Goal: Connect with others: Connect with others

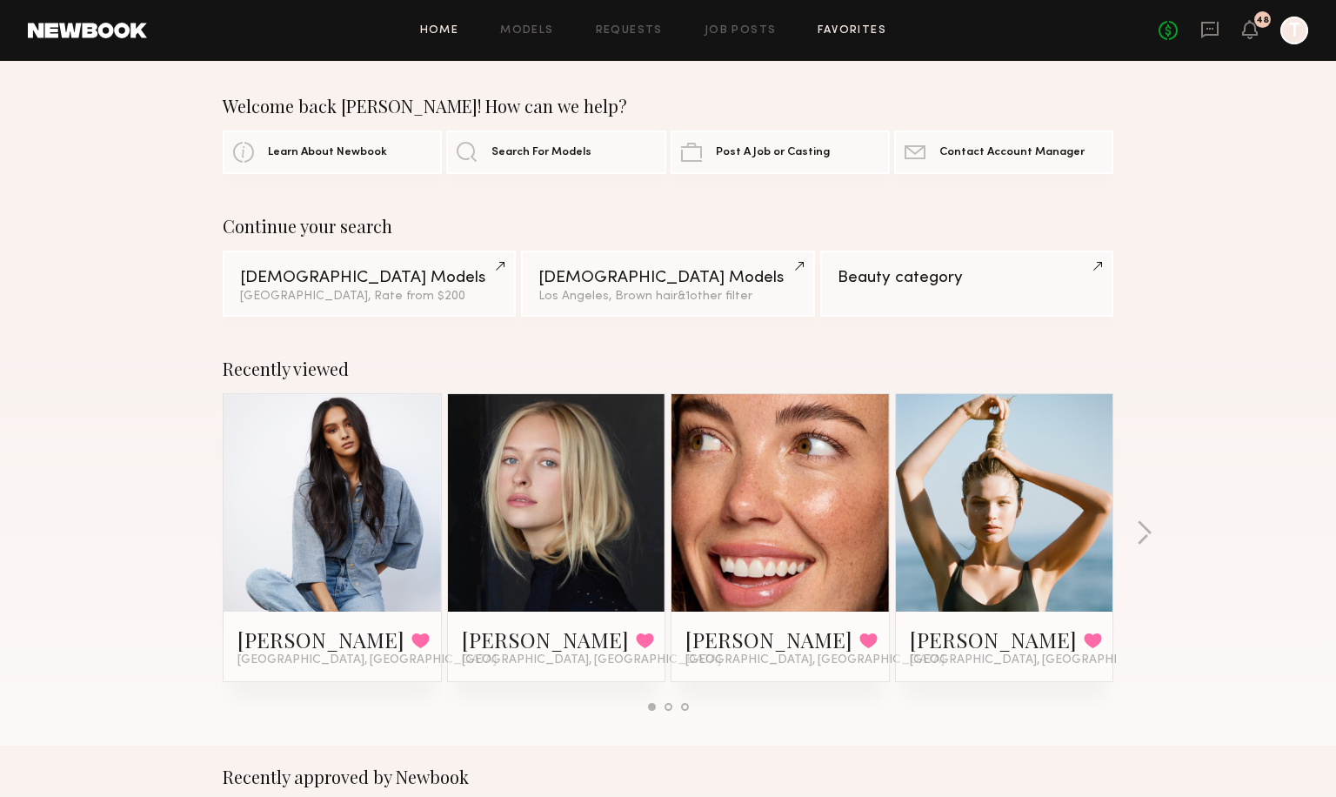
click at [839, 26] on link "Favorites" at bounding box center [852, 30] width 69 height 11
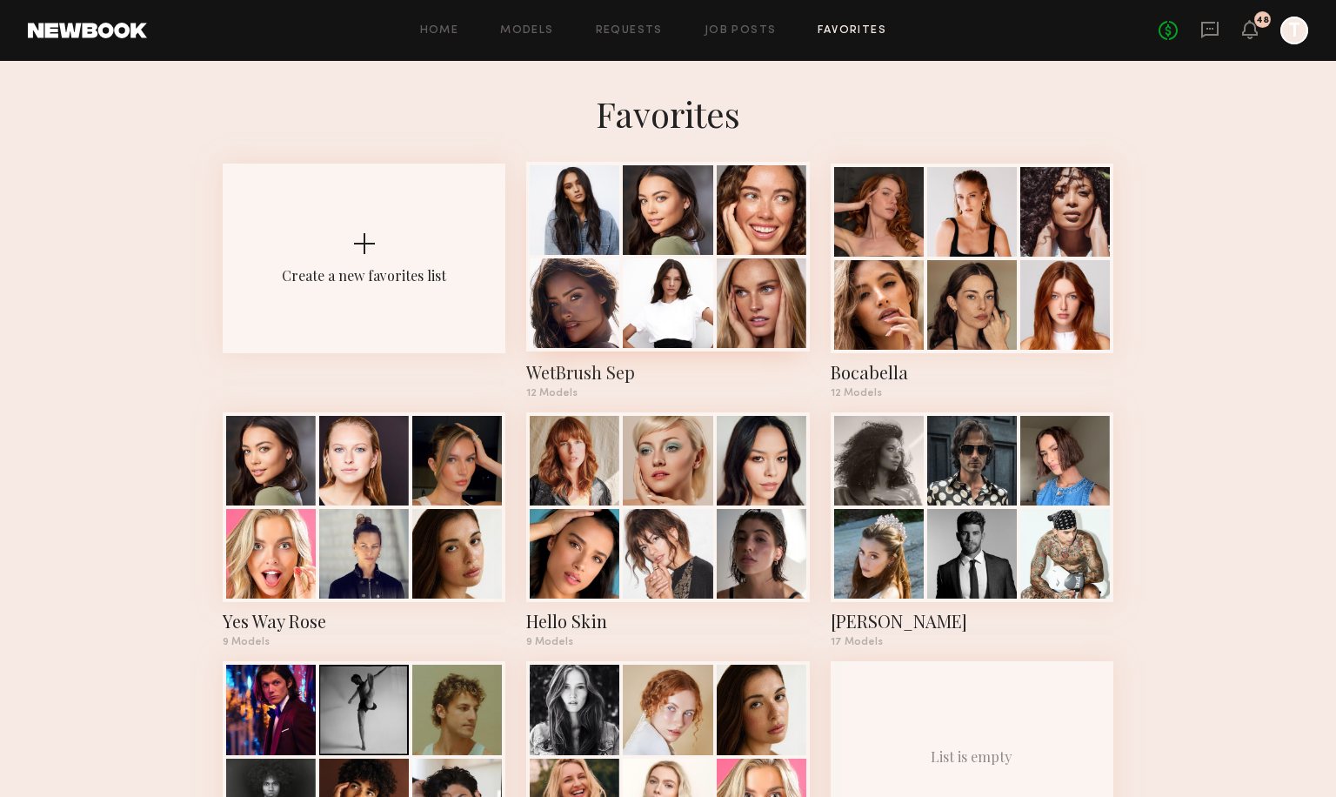
click at [650, 298] on div at bounding box center [668, 303] width 90 height 90
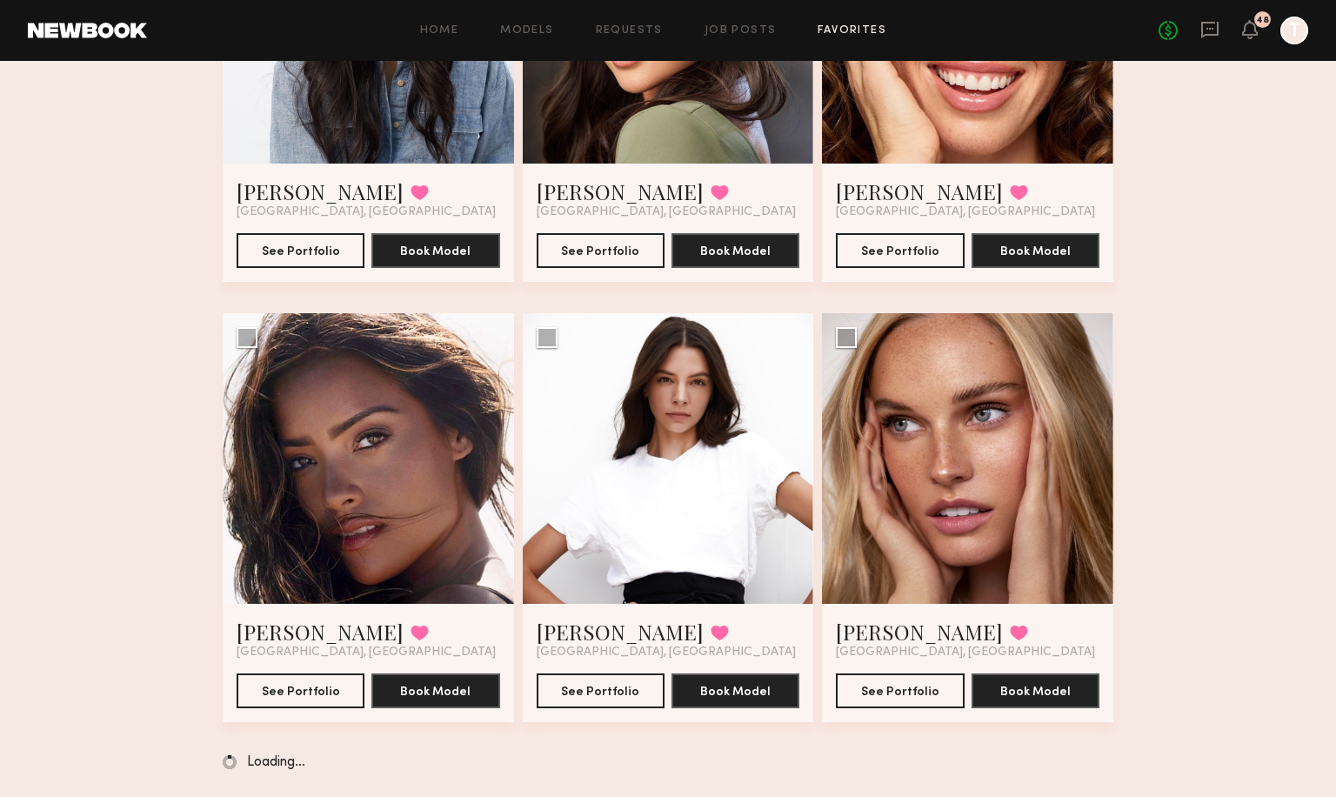
scroll to position [335, 0]
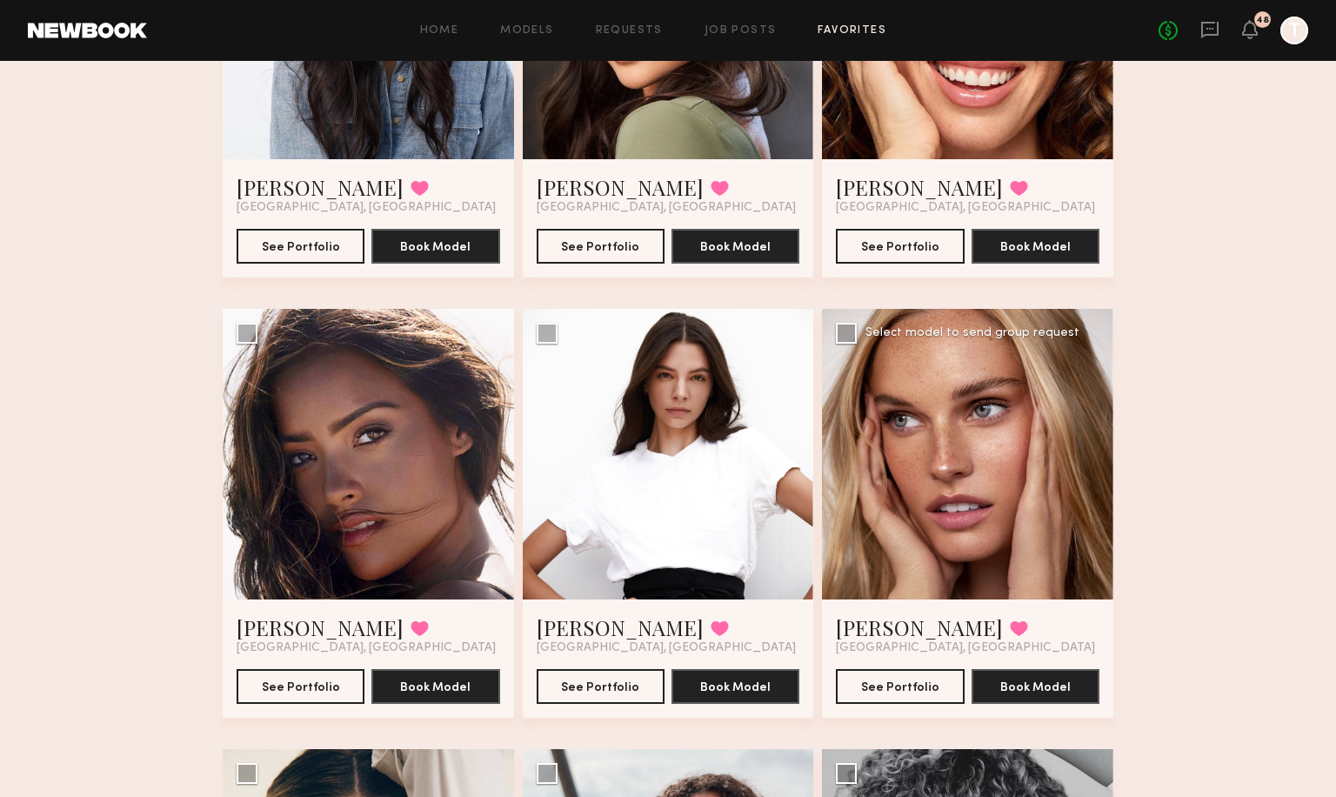
click at [965, 482] on div at bounding box center [967, 454] width 291 height 291
click at [975, 505] on div at bounding box center [967, 454] width 291 height 291
click at [900, 682] on button "See Portfolio" at bounding box center [900, 685] width 128 height 35
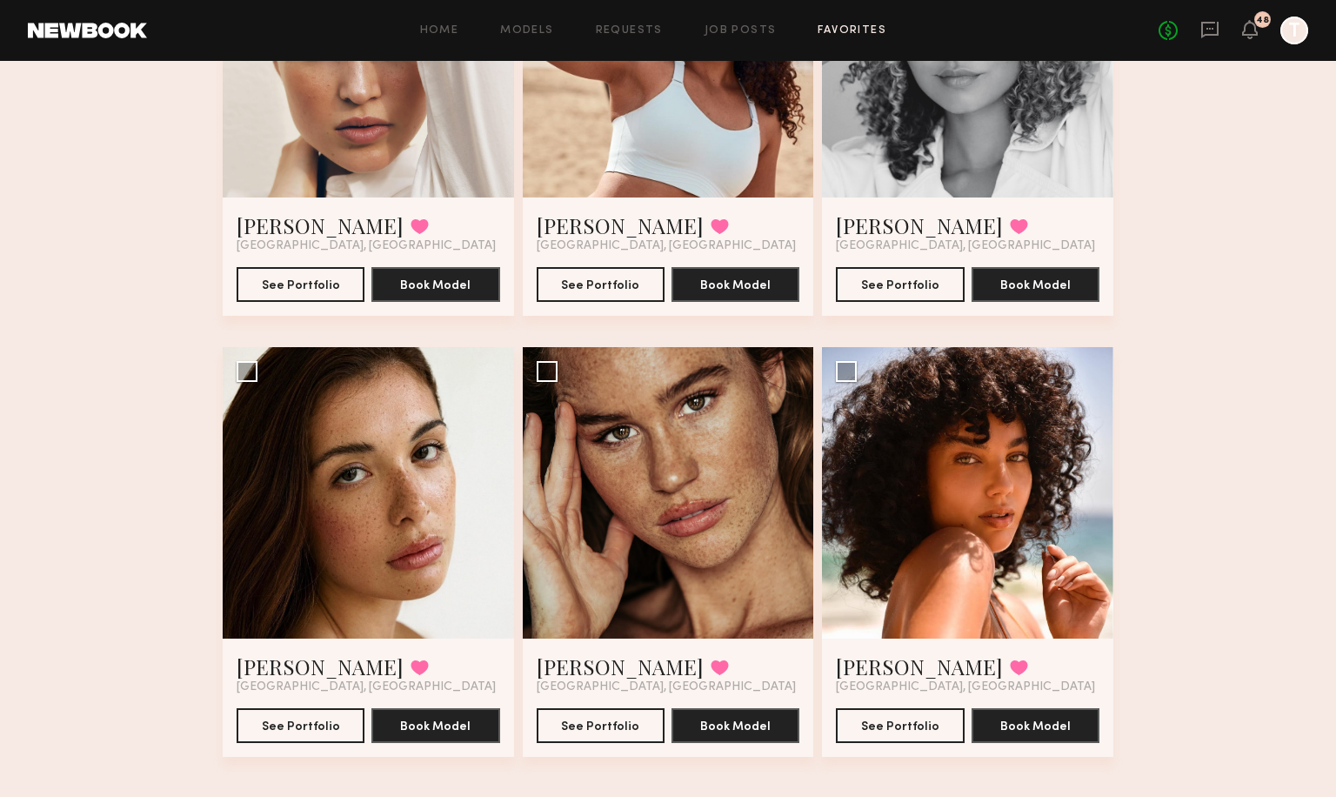
scroll to position [1115, 0]
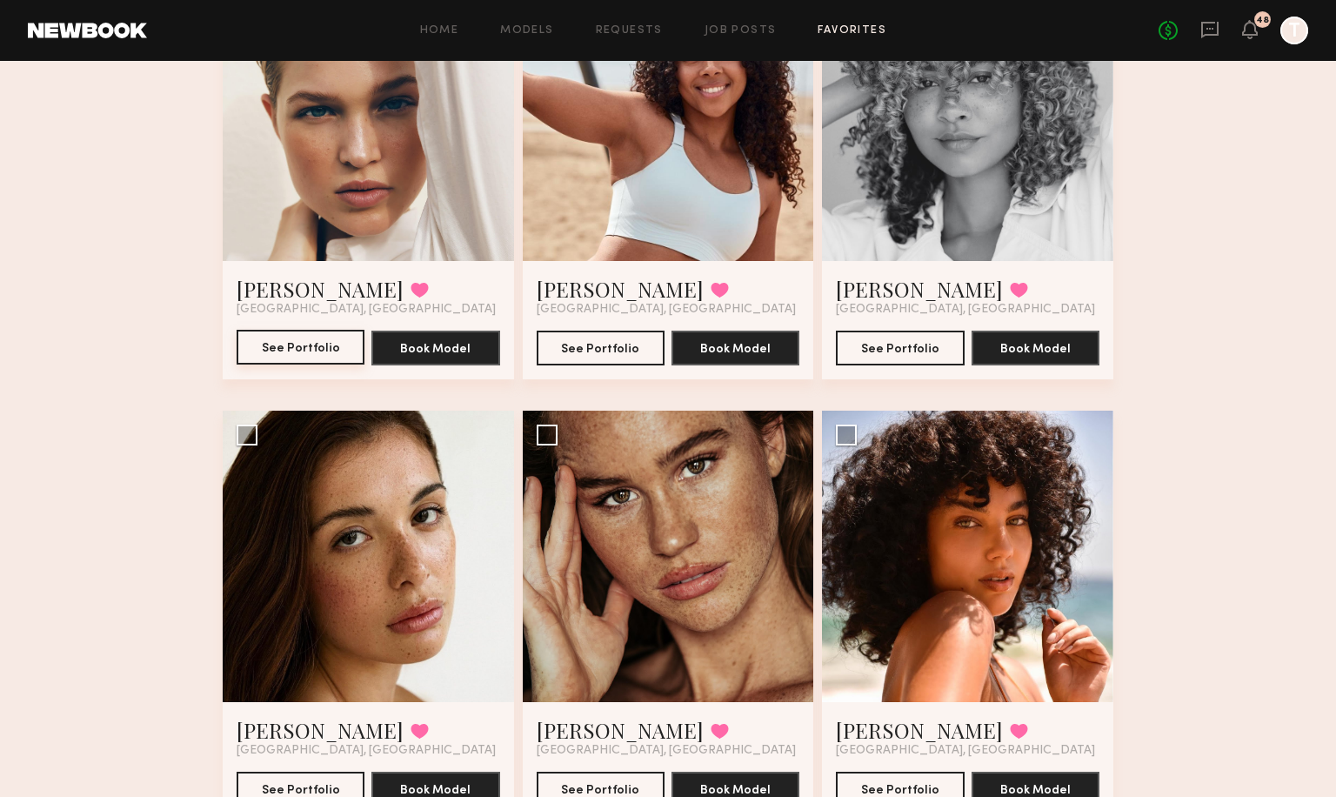
click at [299, 340] on button "See Portfolio" at bounding box center [301, 347] width 128 height 35
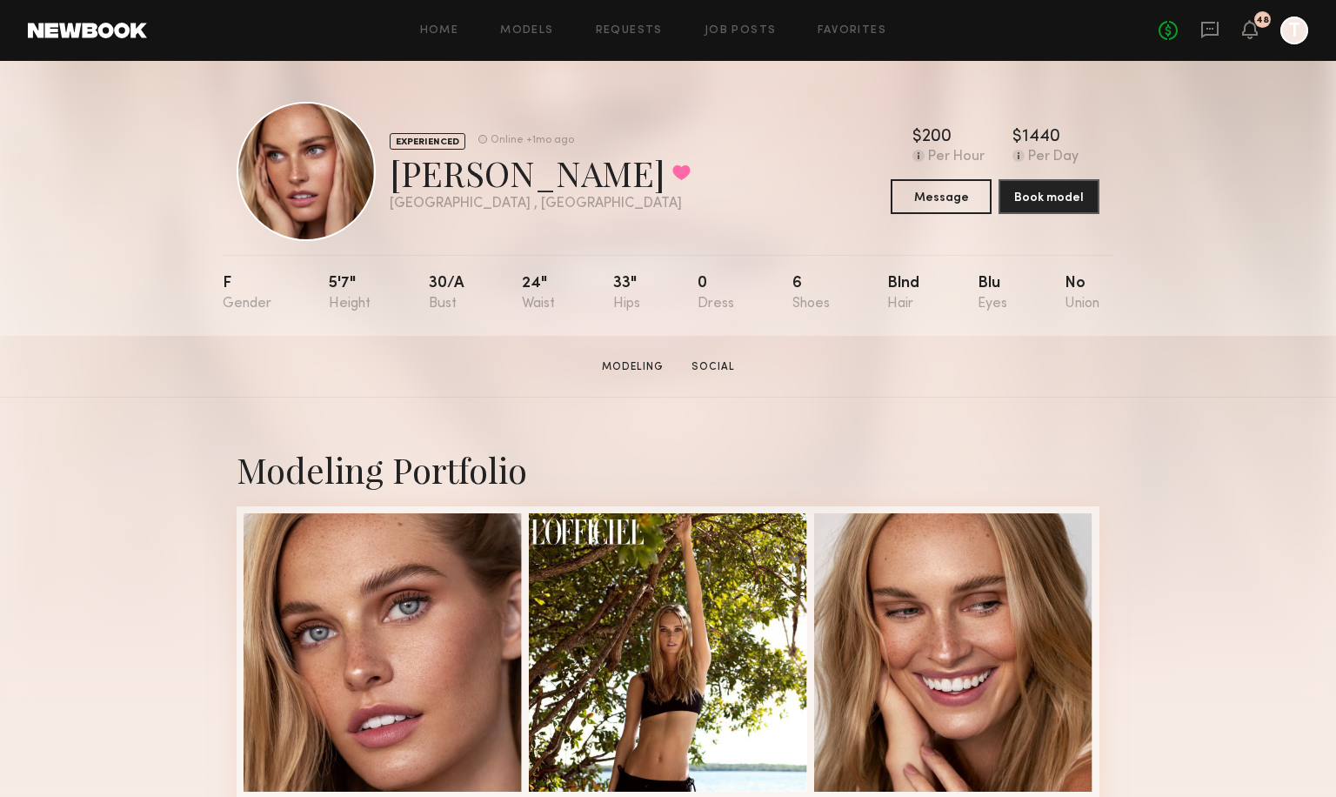
scroll to position [3, 0]
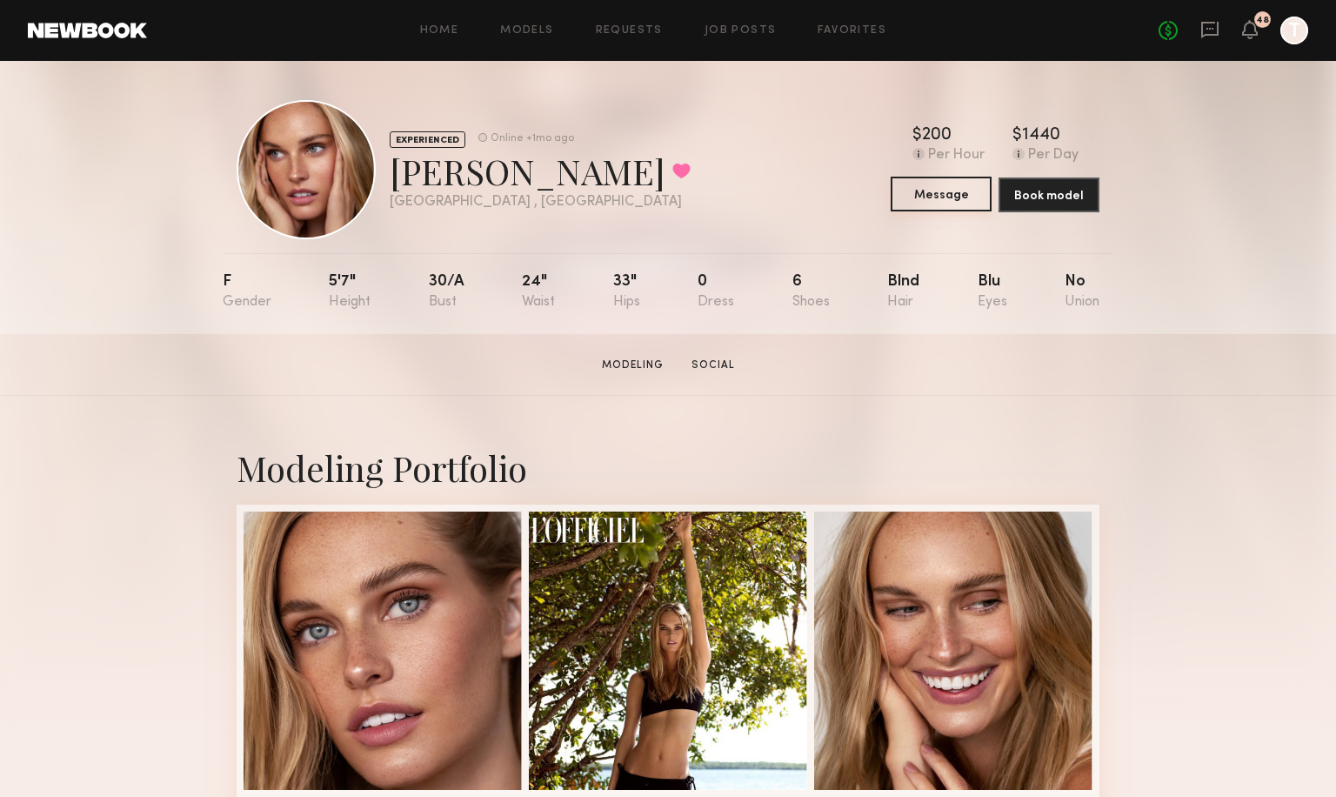
click at [967, 189] on button "Message" at bounding box center [941, 194] width 101 height 35
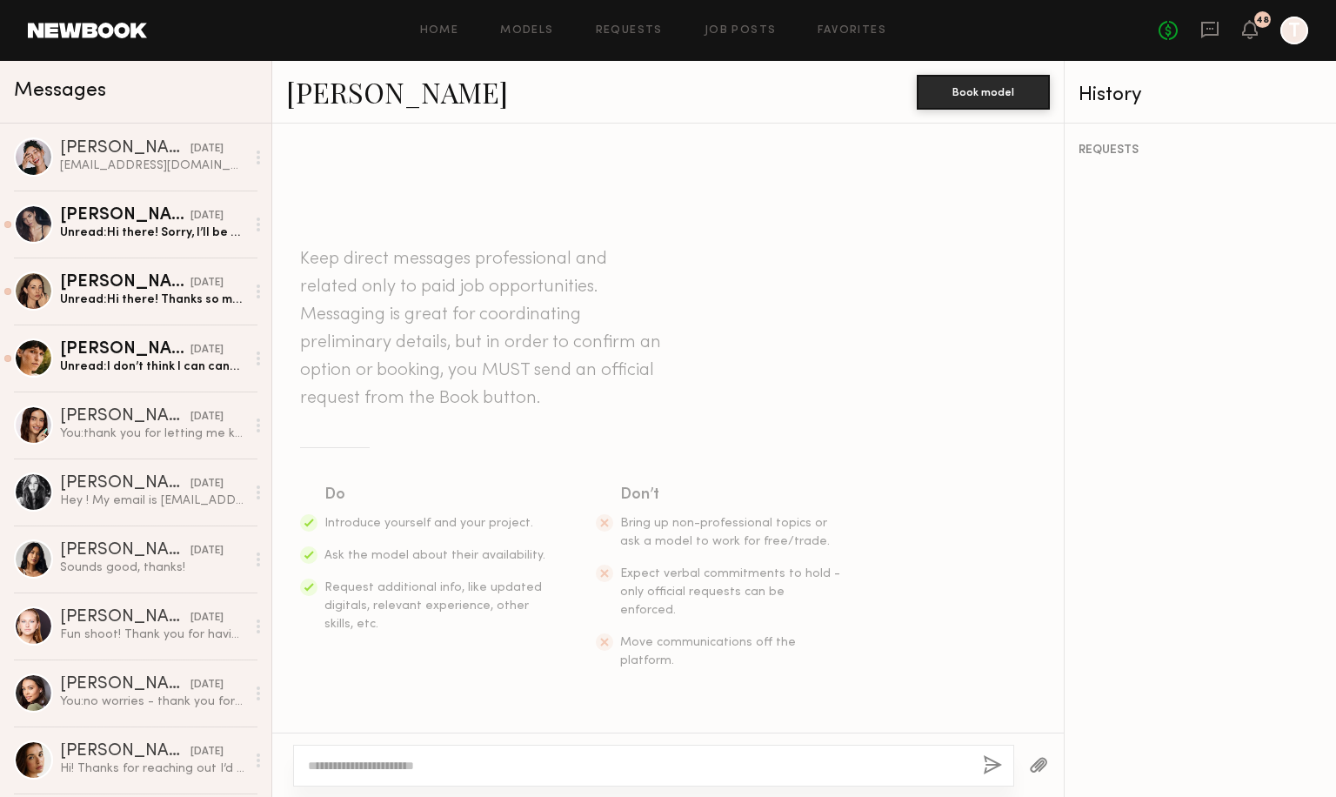
click at [479, 767] on textarea at bounding box center [638, 765] width 661 height 17
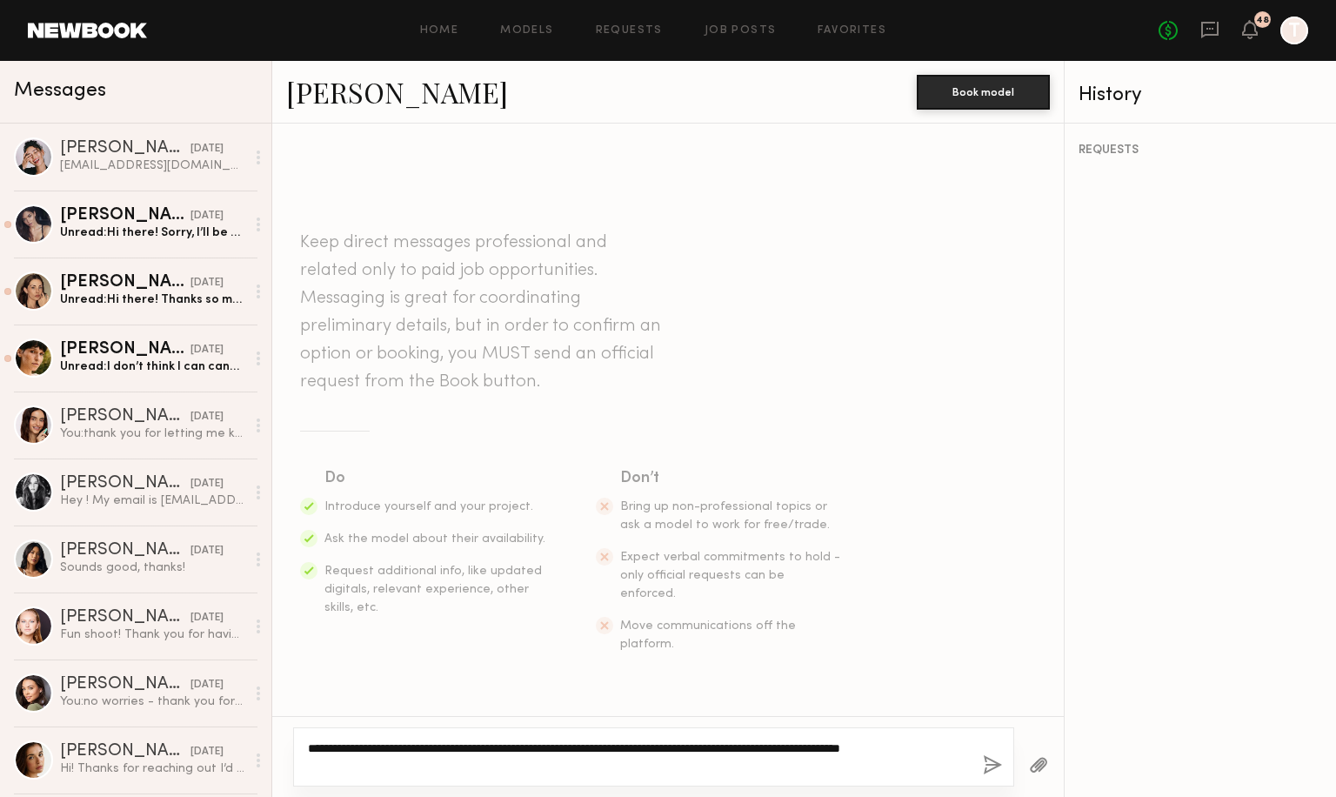
click at [883, 743] on textarea "**********" at bounding box center [638, 757] width 661 height 35
click at [899, 747] on textarea "**********" at bounding box center [638, 757] width 661 height 35
click at [886, 746] on textarea "**********" at bounding box center [638, 757] width 661 height 35
click at [903, 761] on textarea "**********" at bounding box center [638, 757] width 661 height 35
type textarea "**********"
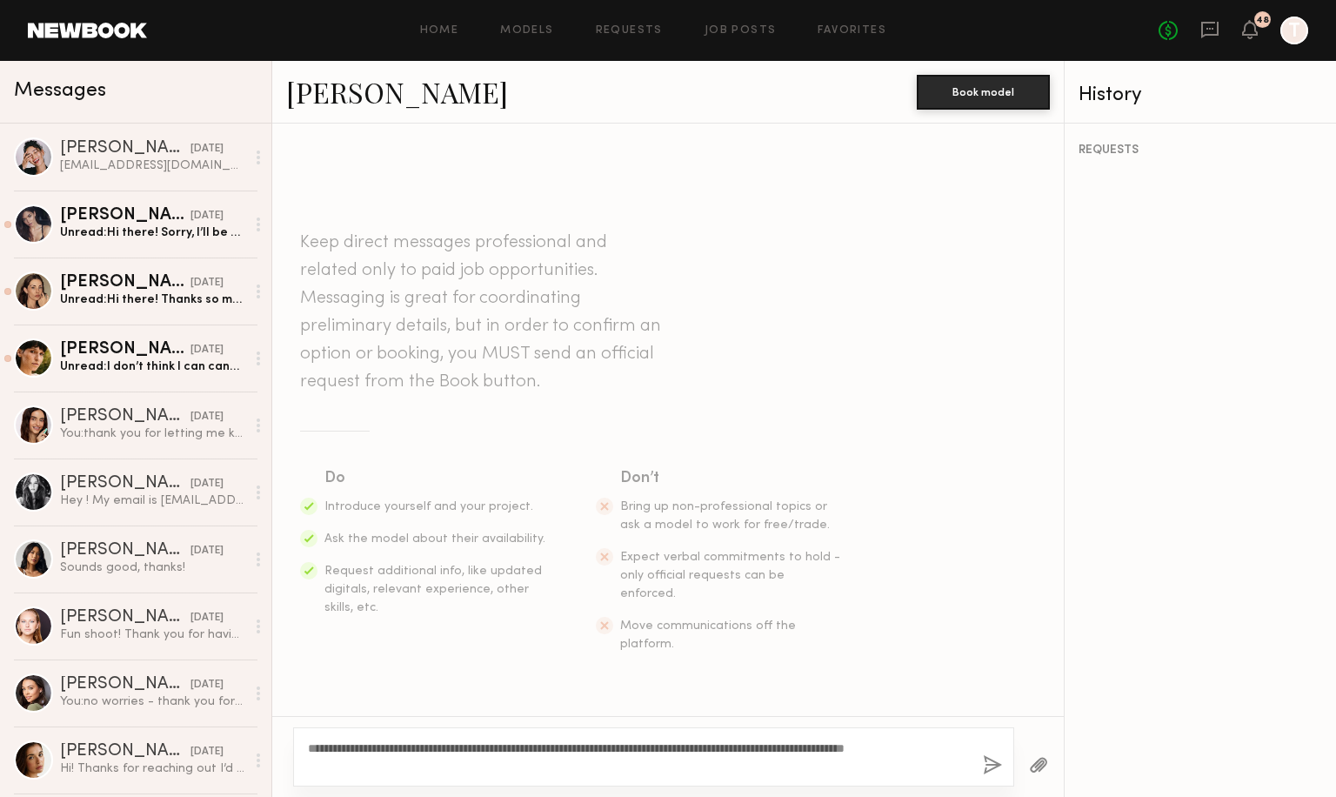
click at [992, 763] on button "button" at bounding box center [992, 766] width 19 height 22
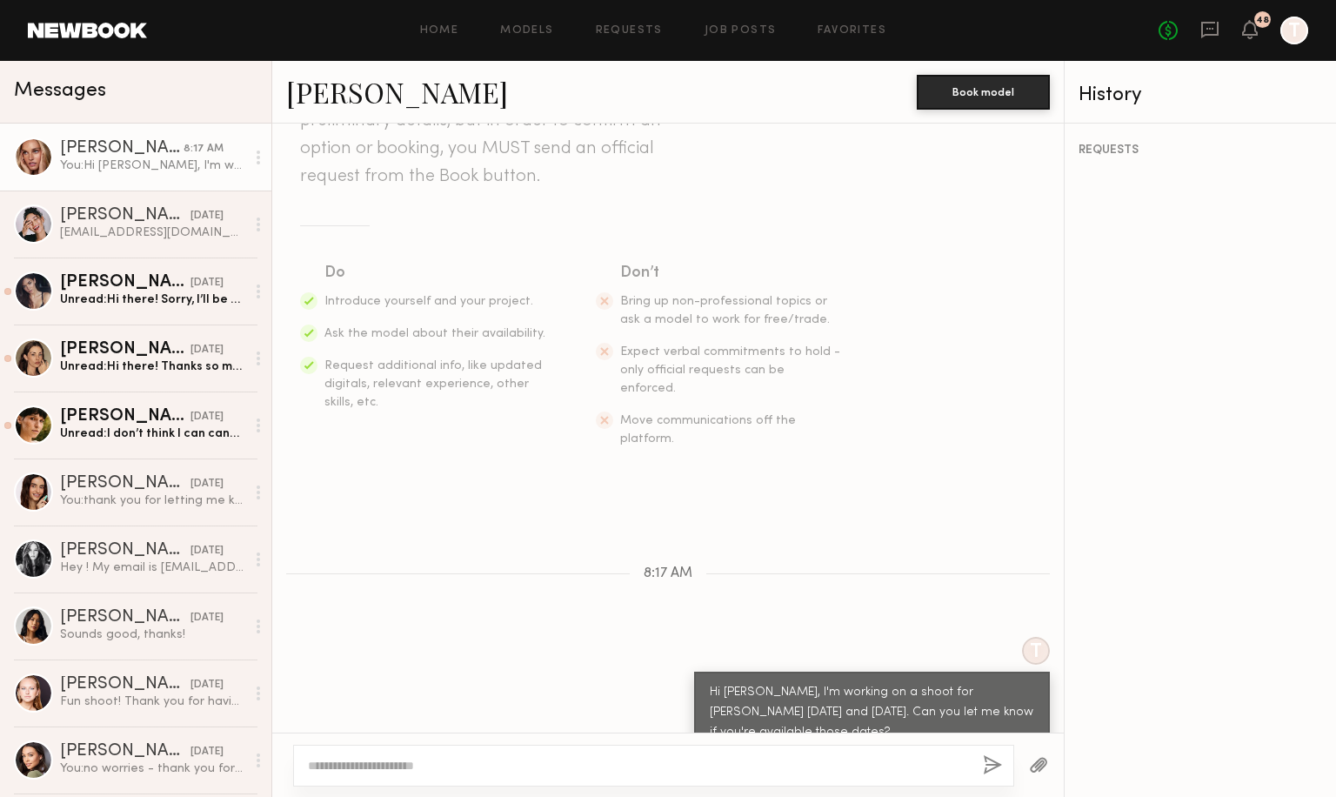
click at [660, 764] on textarea at bounding box center [638, 765] width 661 height 17
click at [816, 23] on div "Home Models Requests Job Posts Favorites Sign Out No fees up to $5,000 48 T" at bounding box center [728, 31] width 1162 height 28
click at [839, 28] on link "Favorites" at bounding box center [852, 30] width 69 height 11
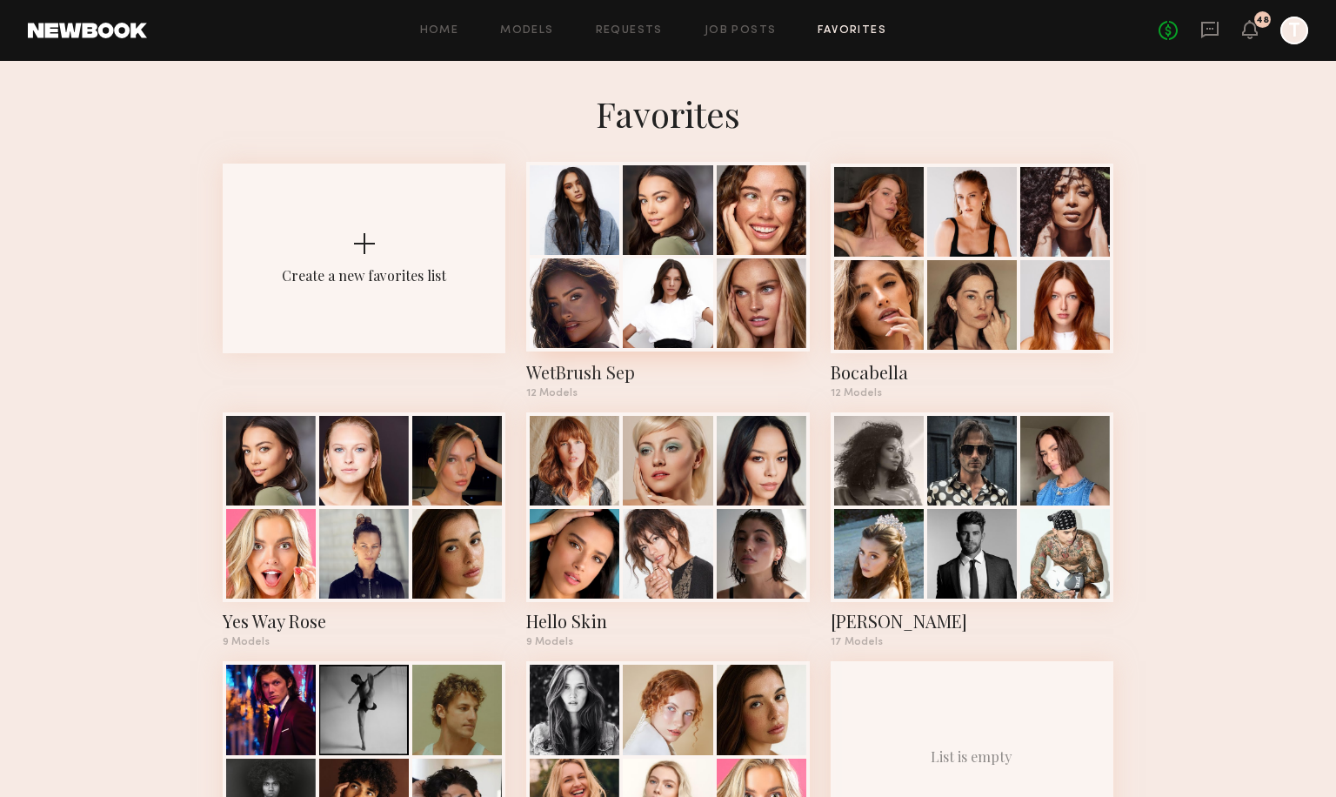
click at [656, 250] on div at bounding box center [668, 210] width 90 height 90
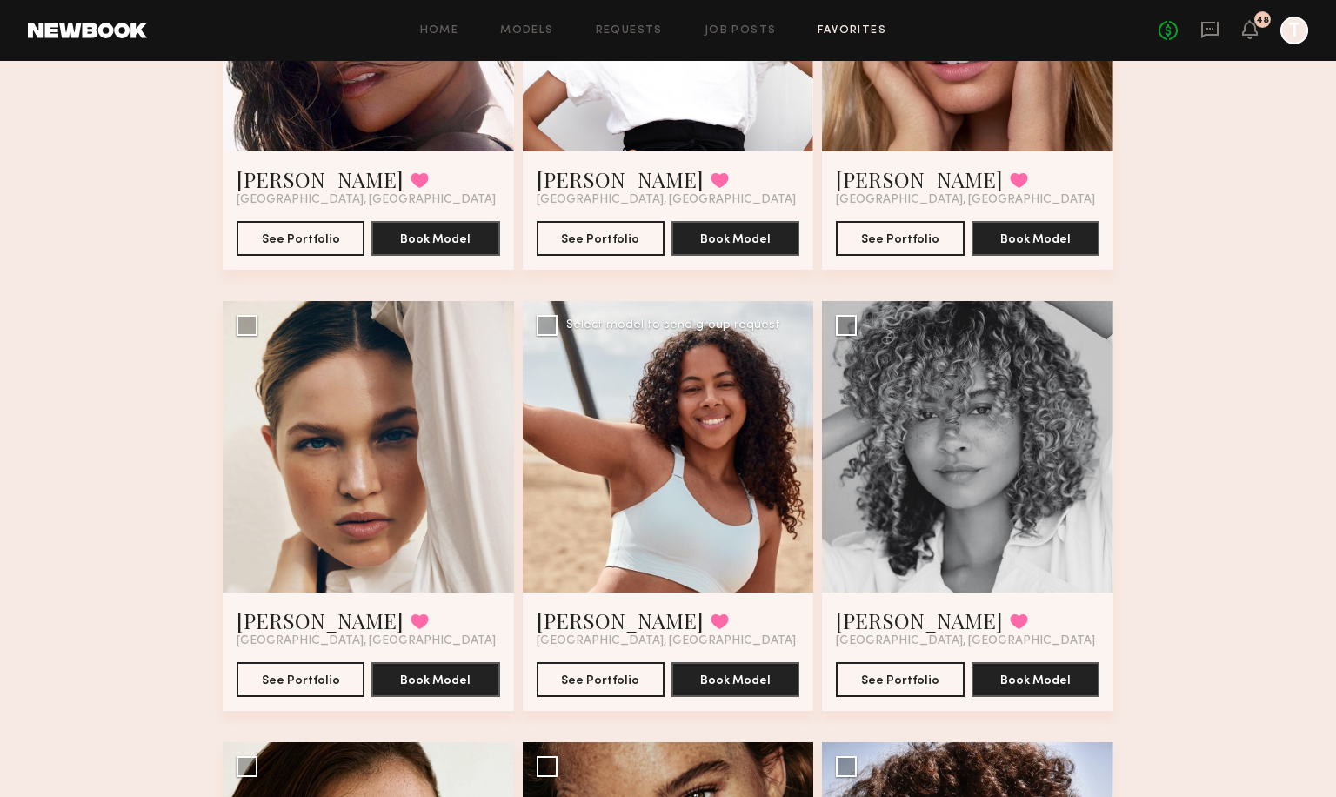
scroll to position [901, 0]
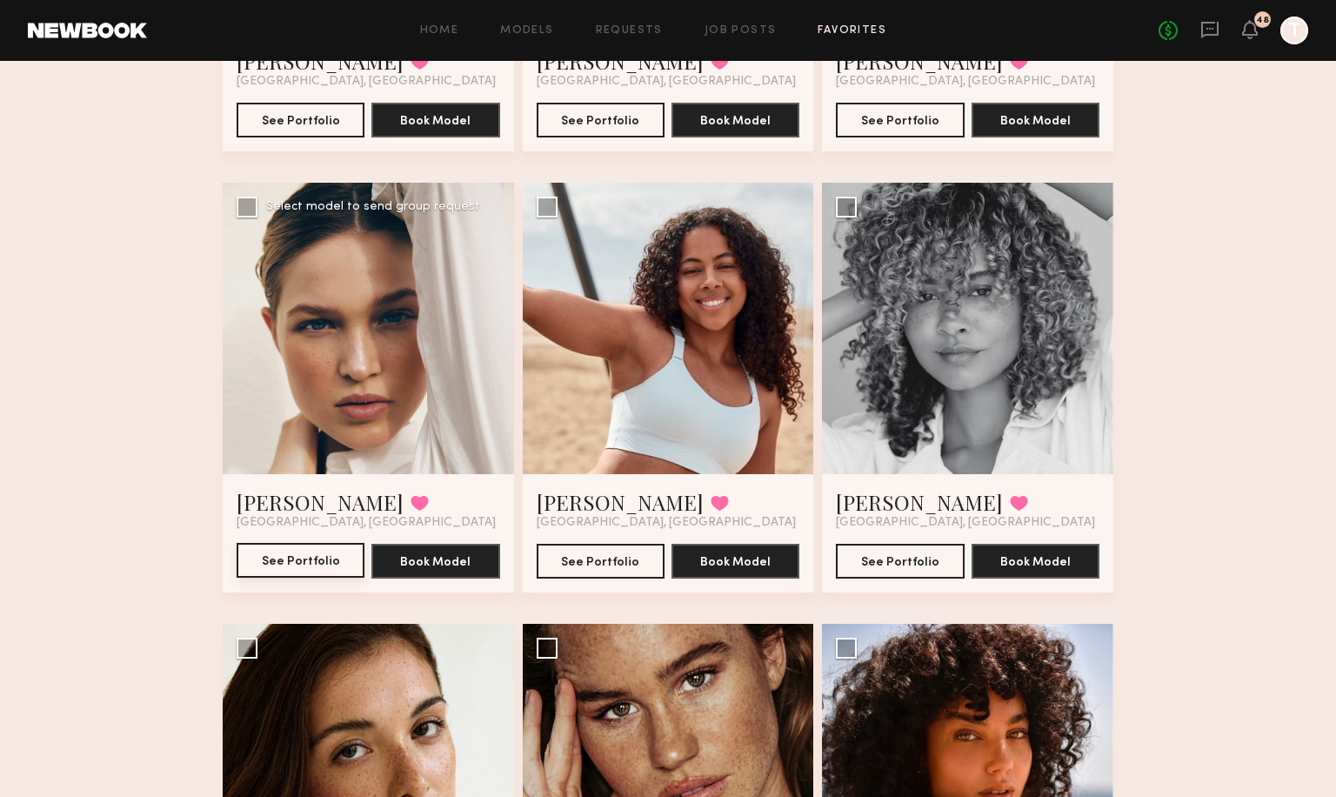
click at [329, 557] on button "See Portfolio" at bounding box center [301, 560] width 128 height 35
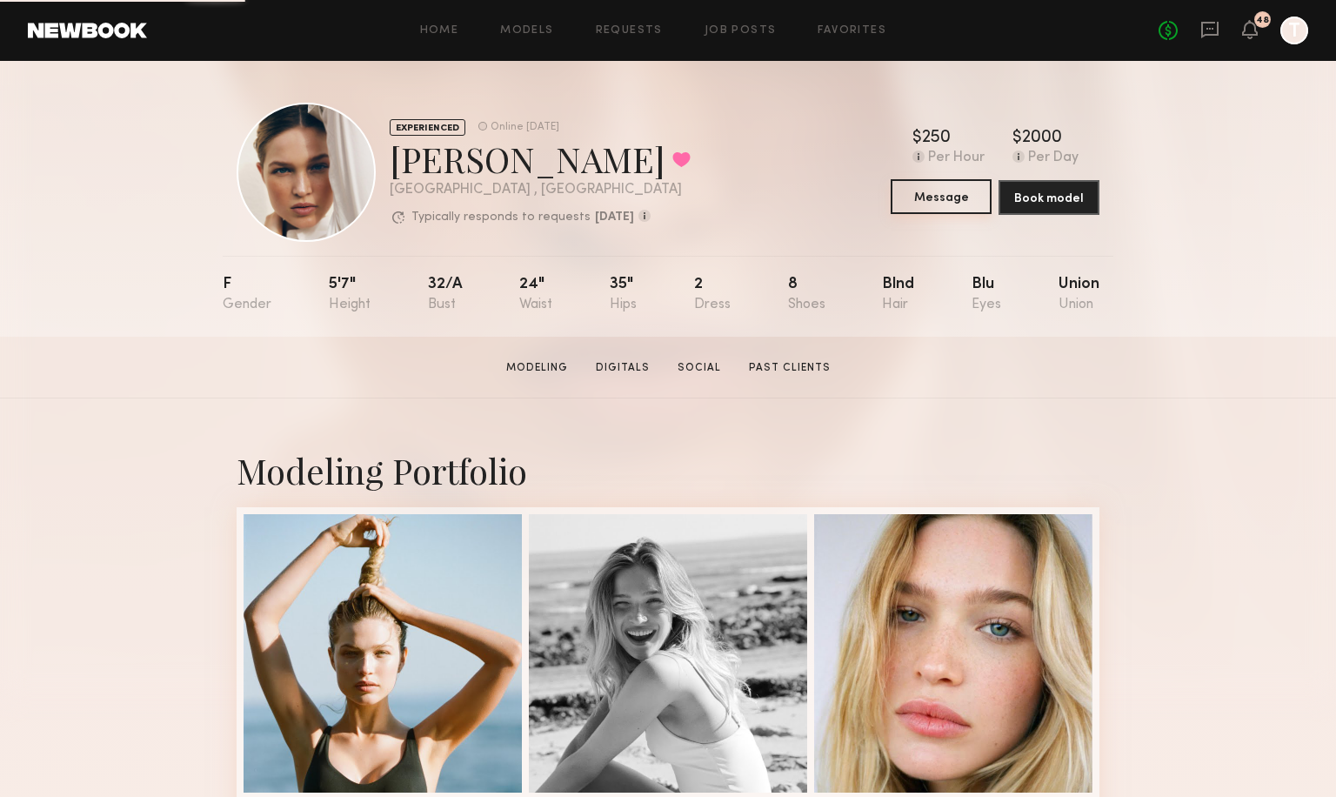
click at [930, 199] on button "Message" at bounding box center [941, 196] width 101 height 35
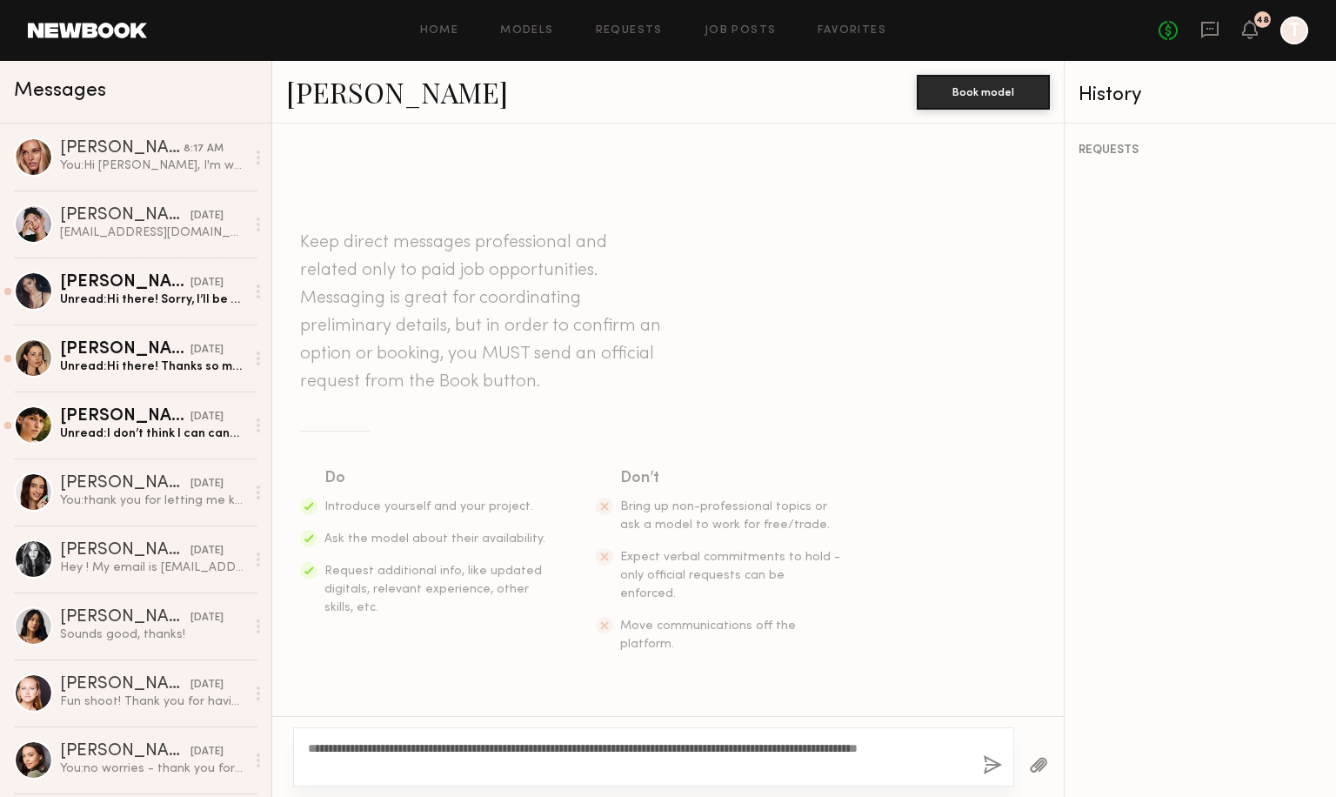
type textarea "**********"
click at [989, 767] on button "button" at bounding box center [992, 766] width 19 height 22
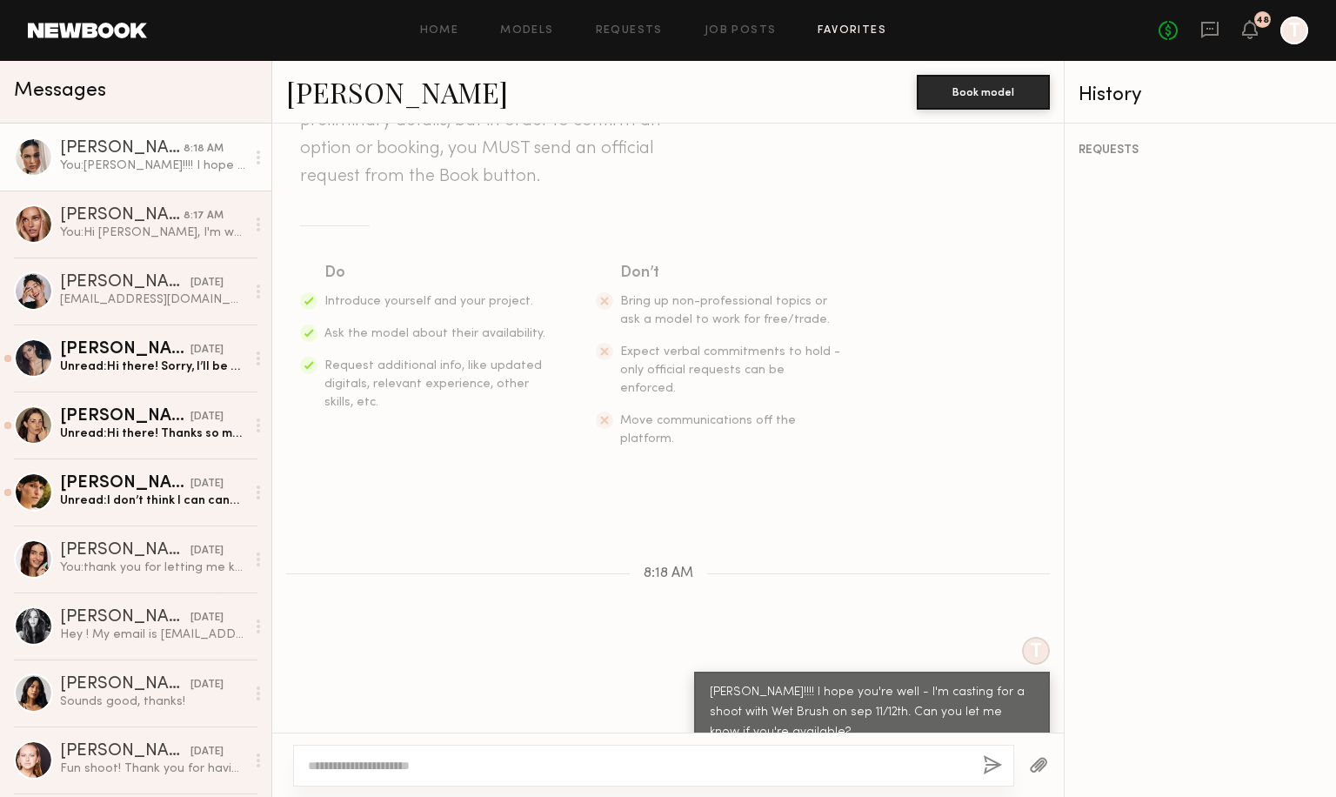
click at [836, 28] on link "Favorites" at bounding box center [852, 30] width 69 height 11
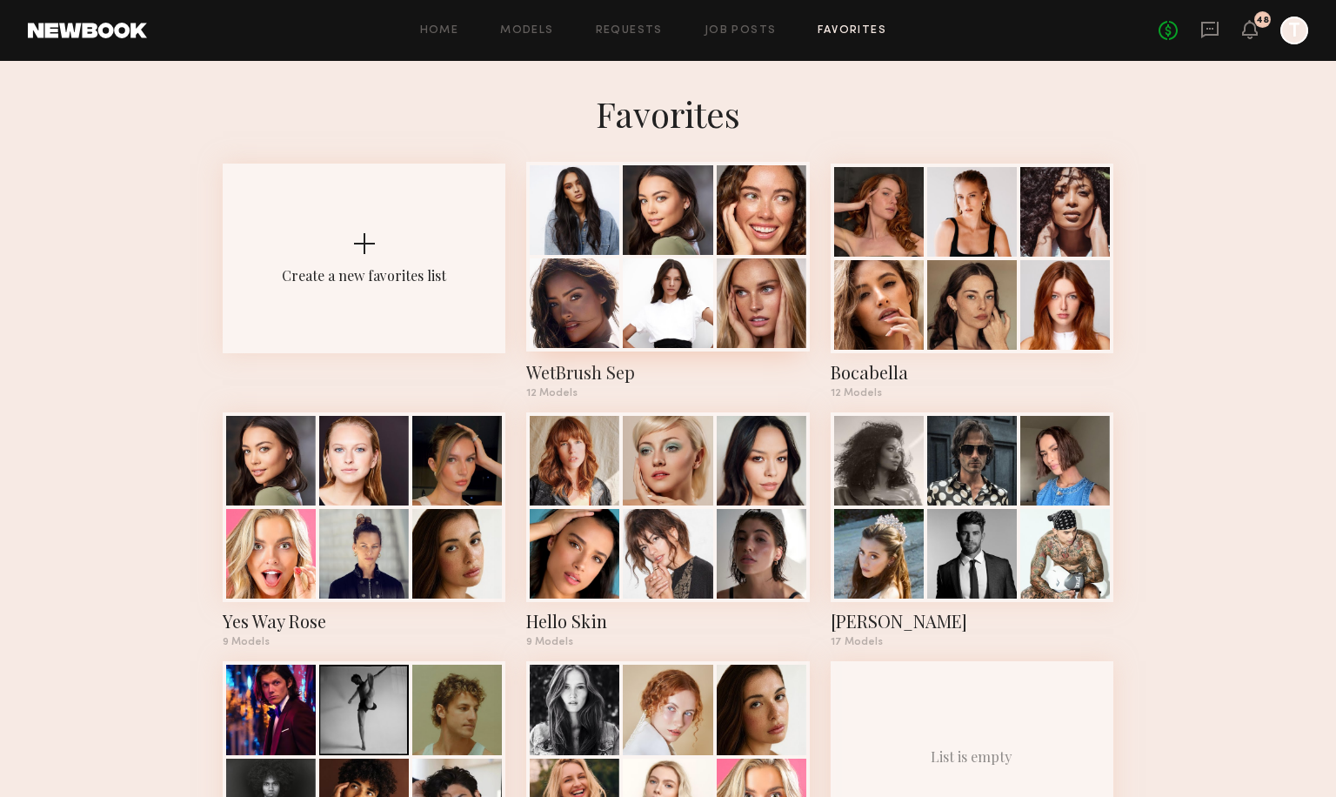
click at [673, 226] on div at bounding box center [668, 210] width 90 height 90
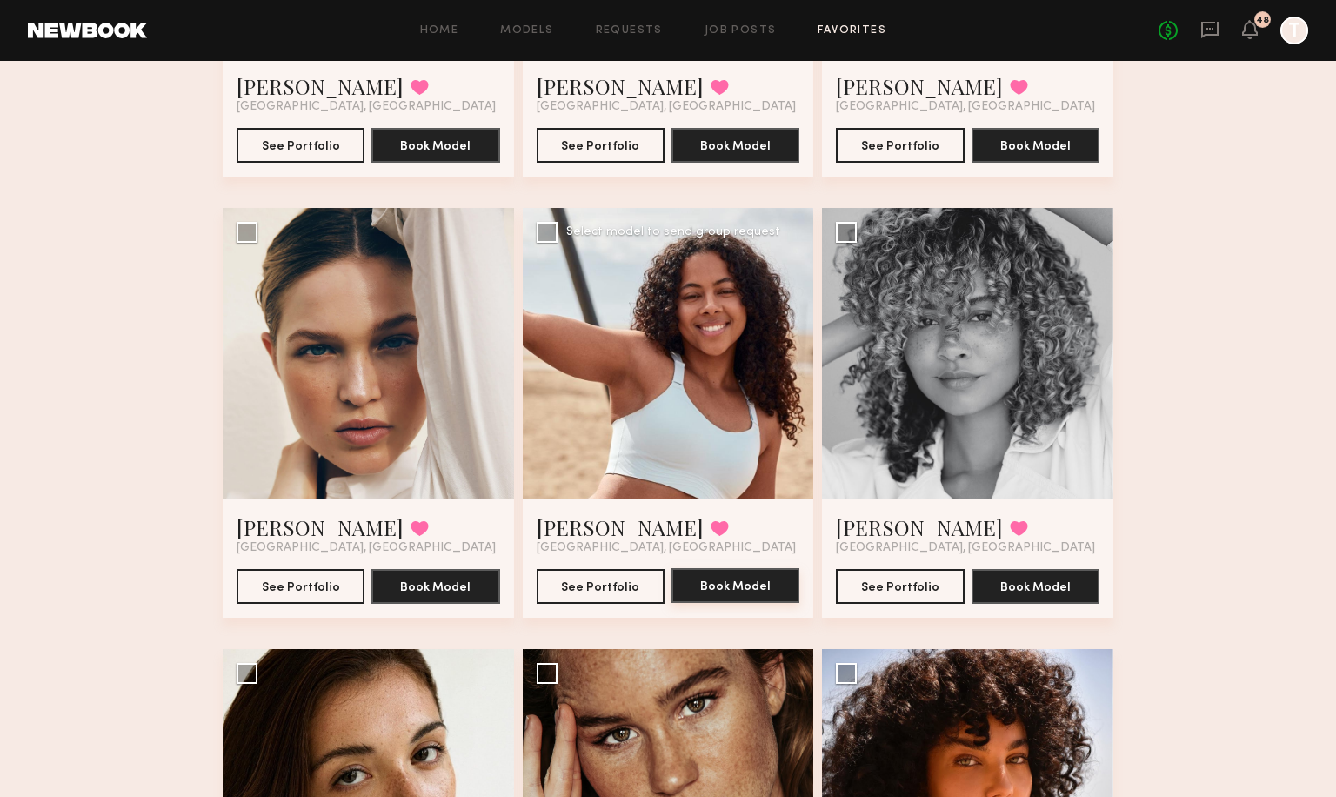
scroll to position [1195, 0]
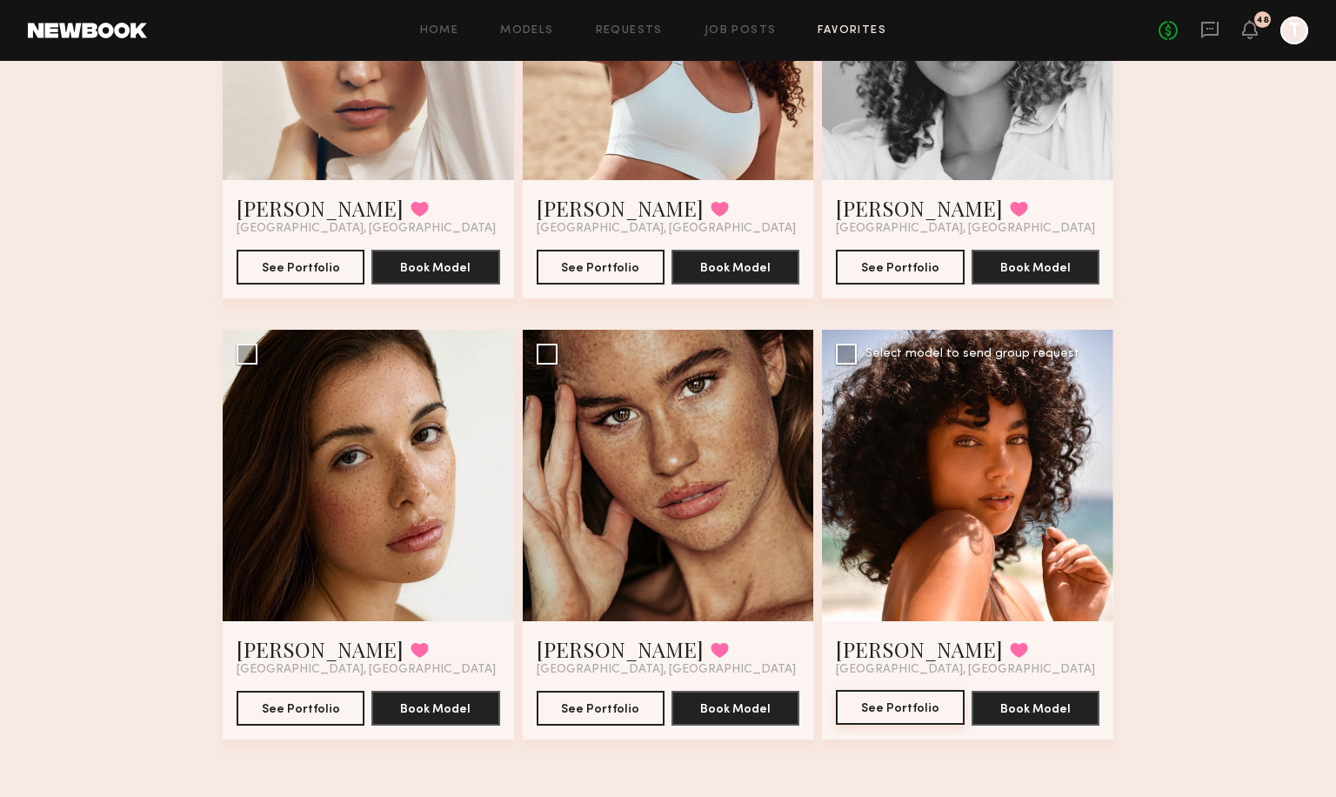
click at [934, 698] on button "See Portfolio" at bounding box center [900, 707] width 128 height 35
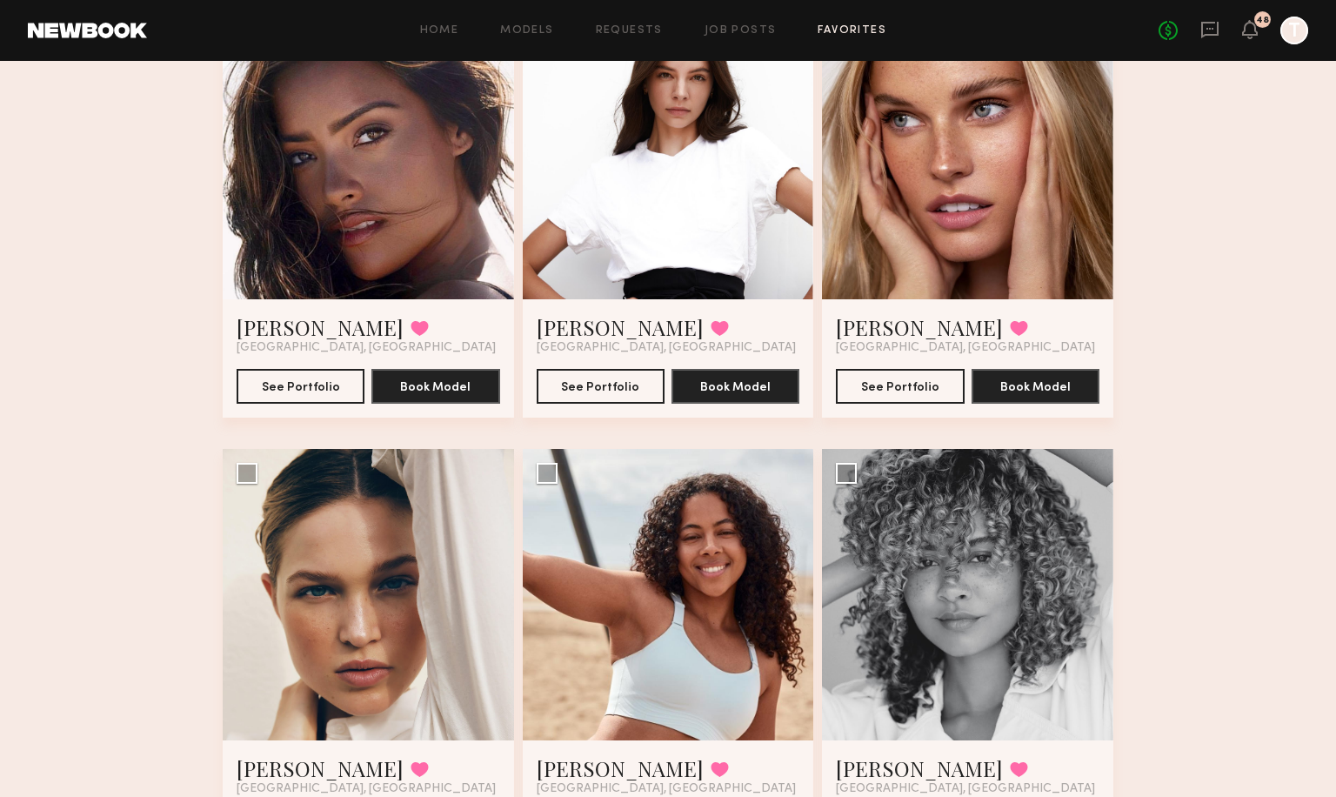
scroll to position [539, 0]
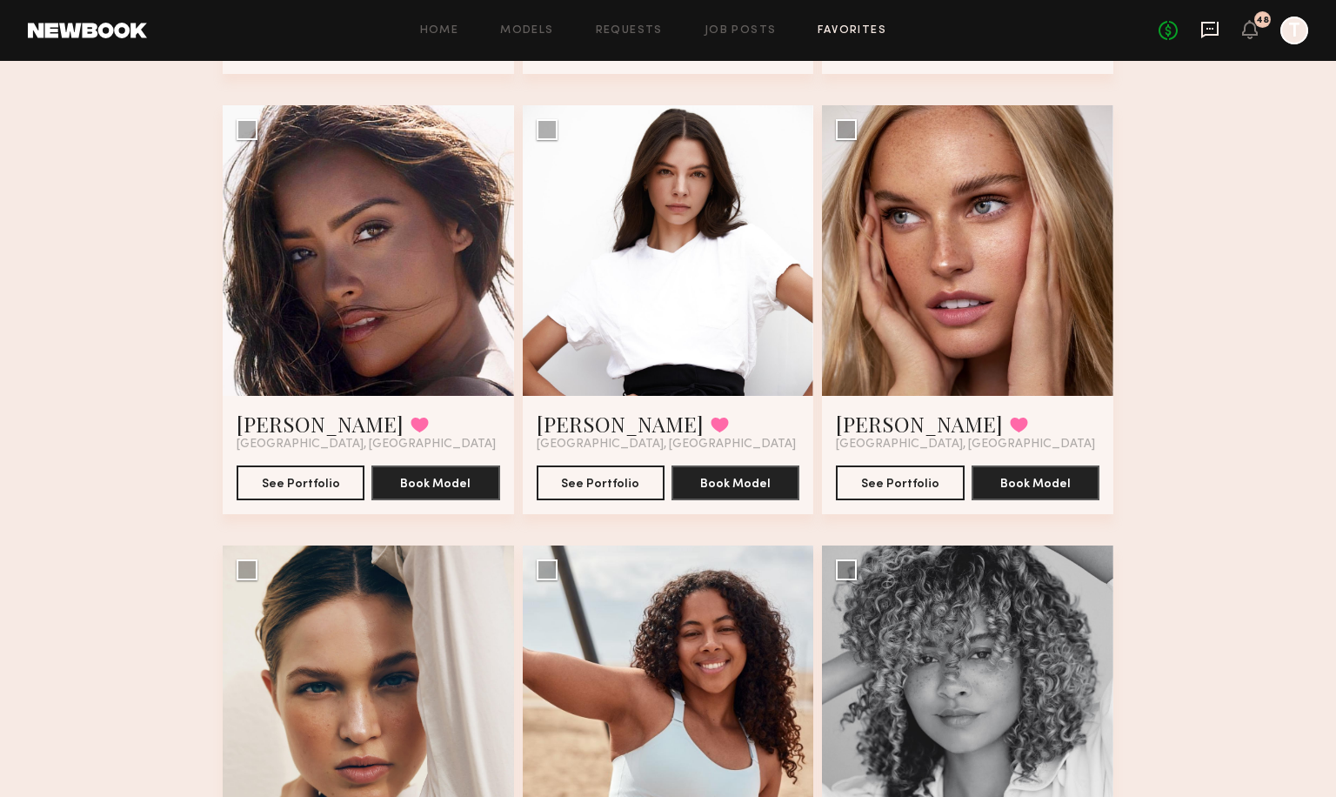
click at [1213, 37] on icon at bounding box center [1210, 29] width 19 height 19
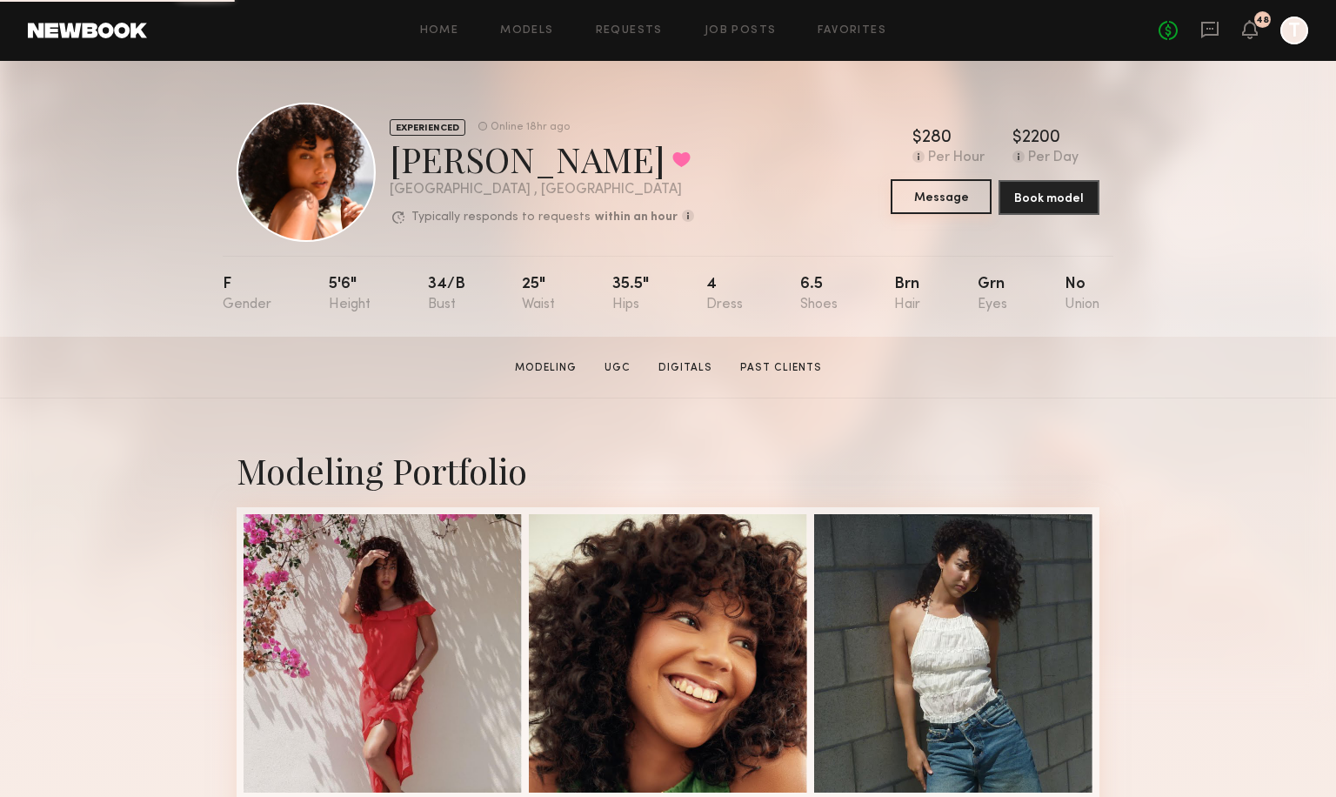
click at [923, 211] on button "Message" at bounding box center [941, 196] width 101 height 35
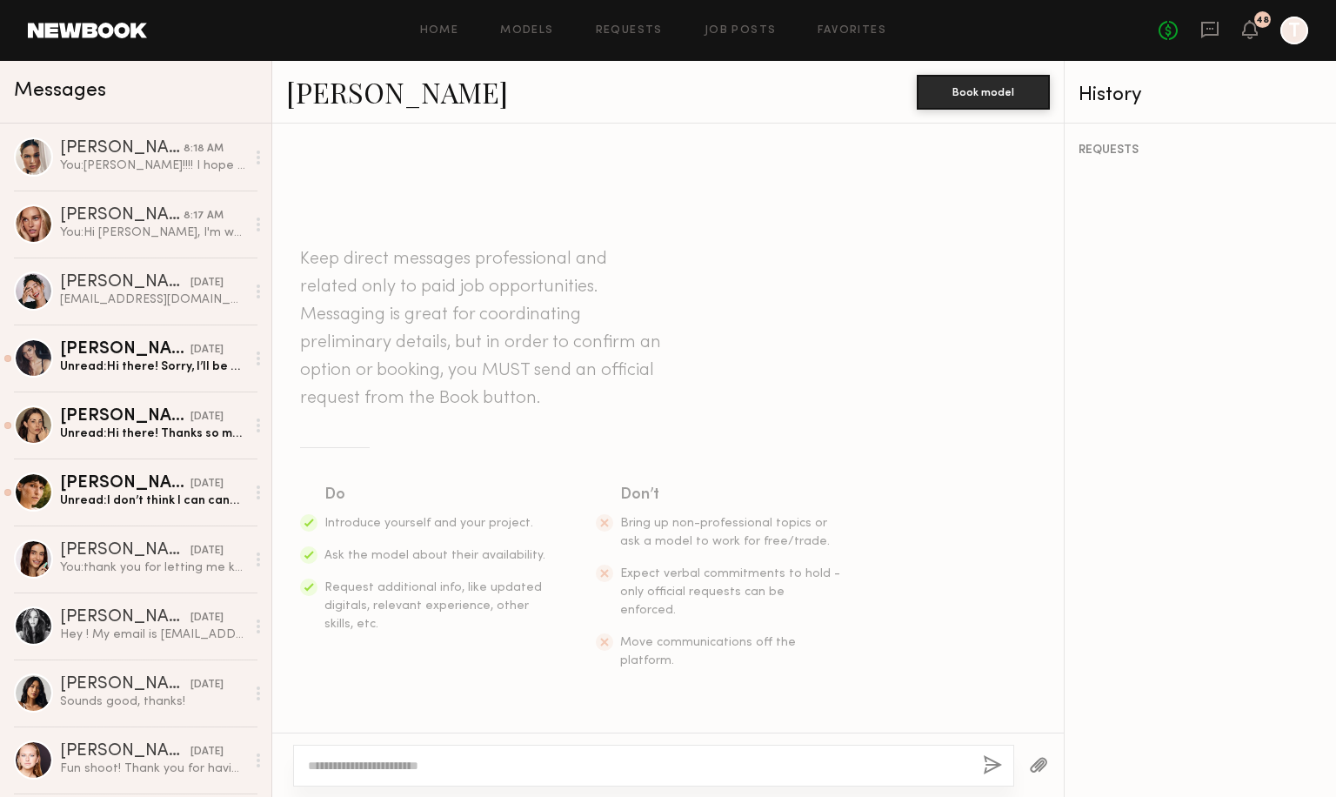
click at [506, 767] on textarea at bounding box center [638, 765] width 661 height 17
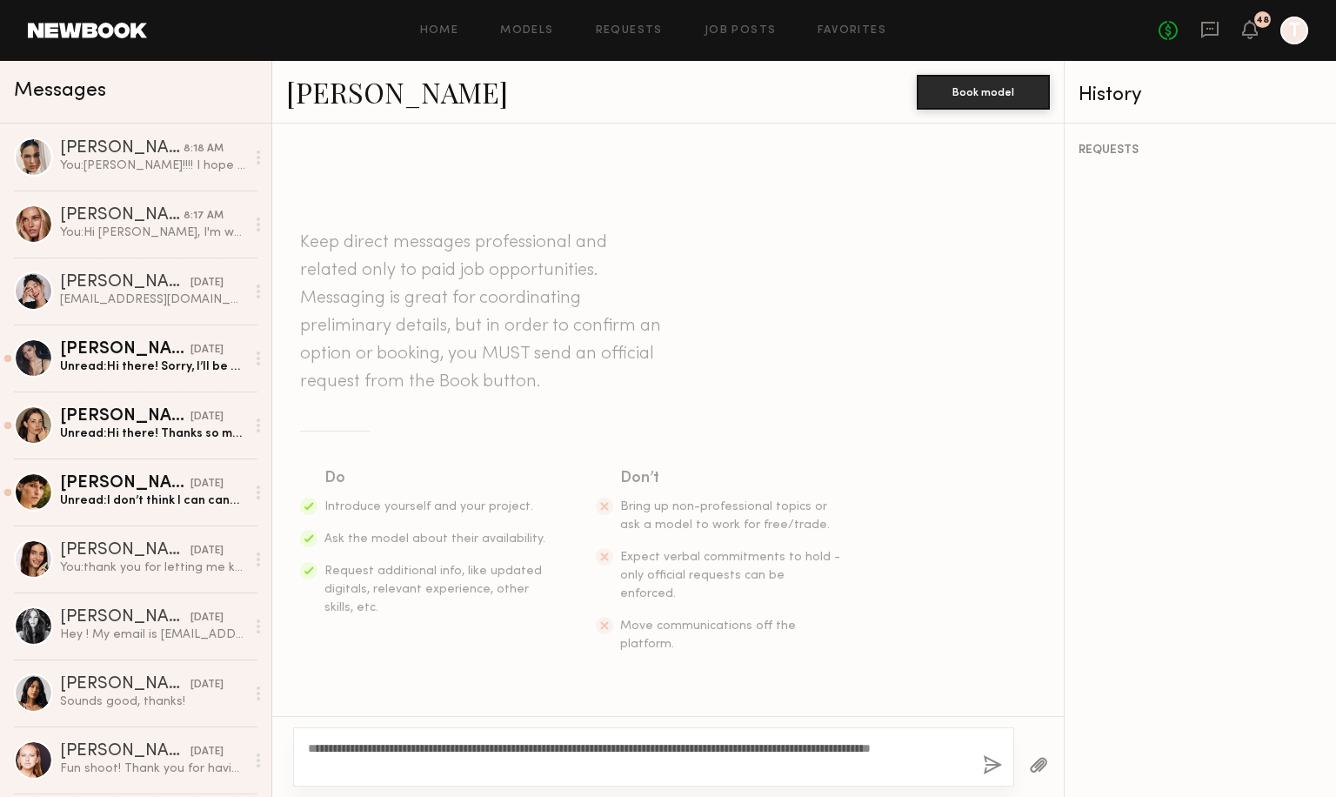
type textarea "**********"
click at [995, 766] on button "button" at bounding box center [992, 766] width 19 height 22
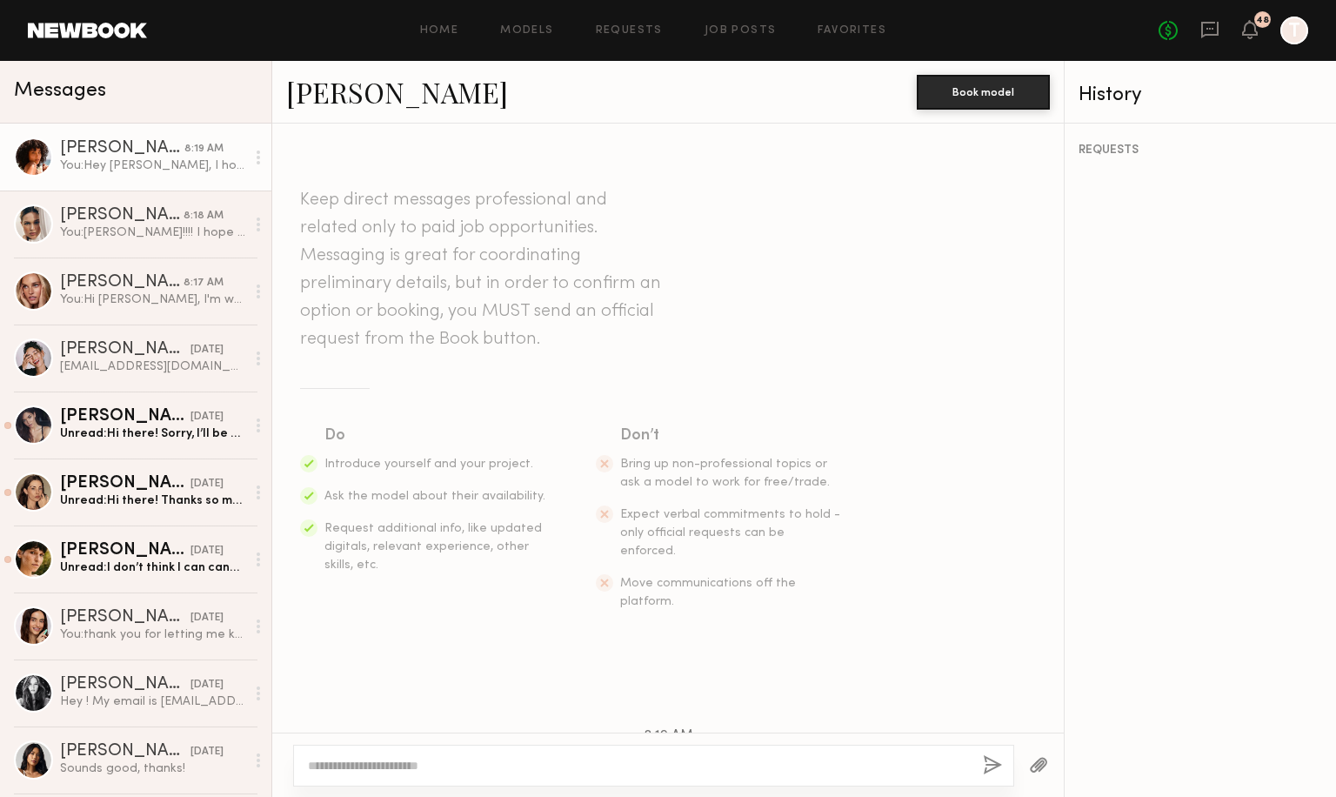
scroll to position [163, 0]
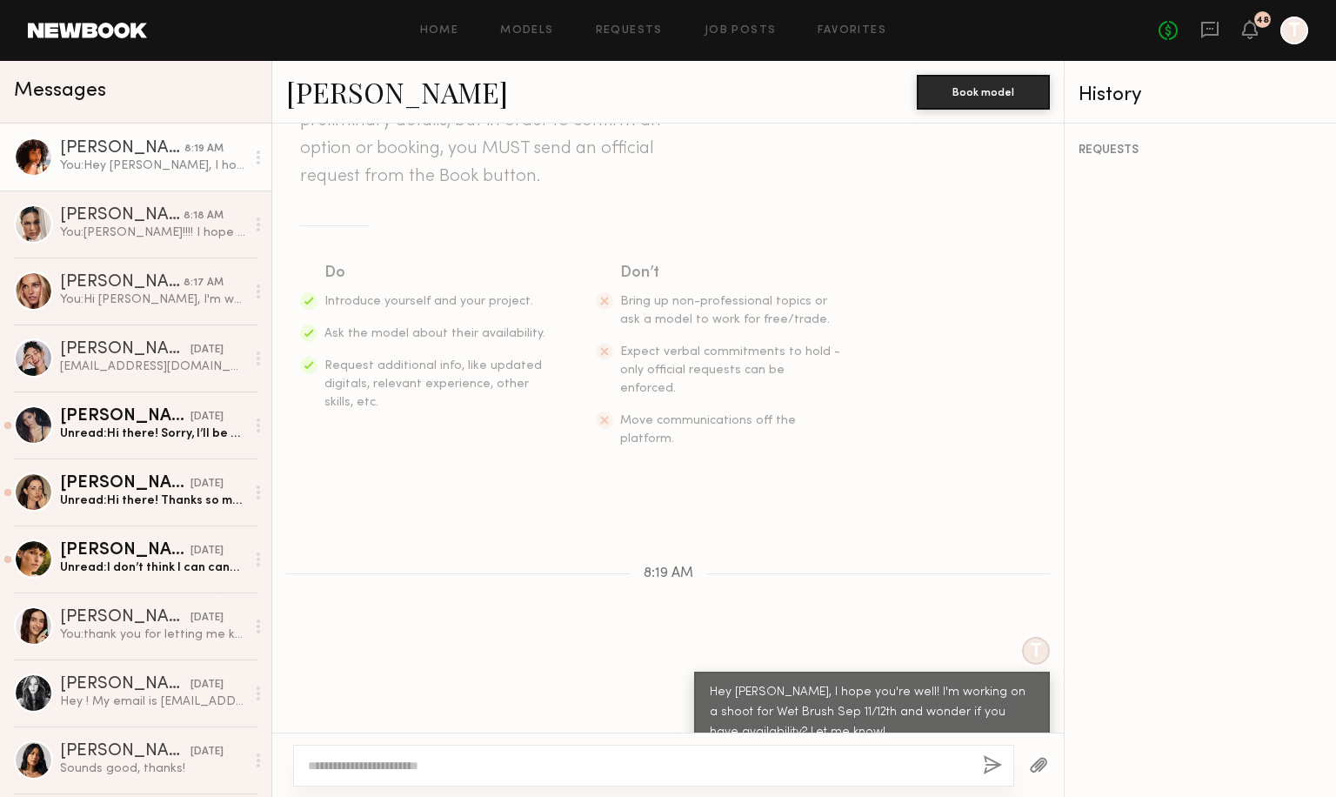
click at [830, 36] on div "Home Models Requests Job Posts Favorites Sign Out No fees up to $5,000 48 T" at bounding box center [728, 31] width 1162 height 28
click at [836, 21] on div "Home Models Requests Job Posts Favorites Sign Out No fees up to $5,000 48 T" at bounding box center [728, 31] width 1162 height 28
click at [836, 26] on link "Favorites" at bounding box center [852, 30] width 69 height 11
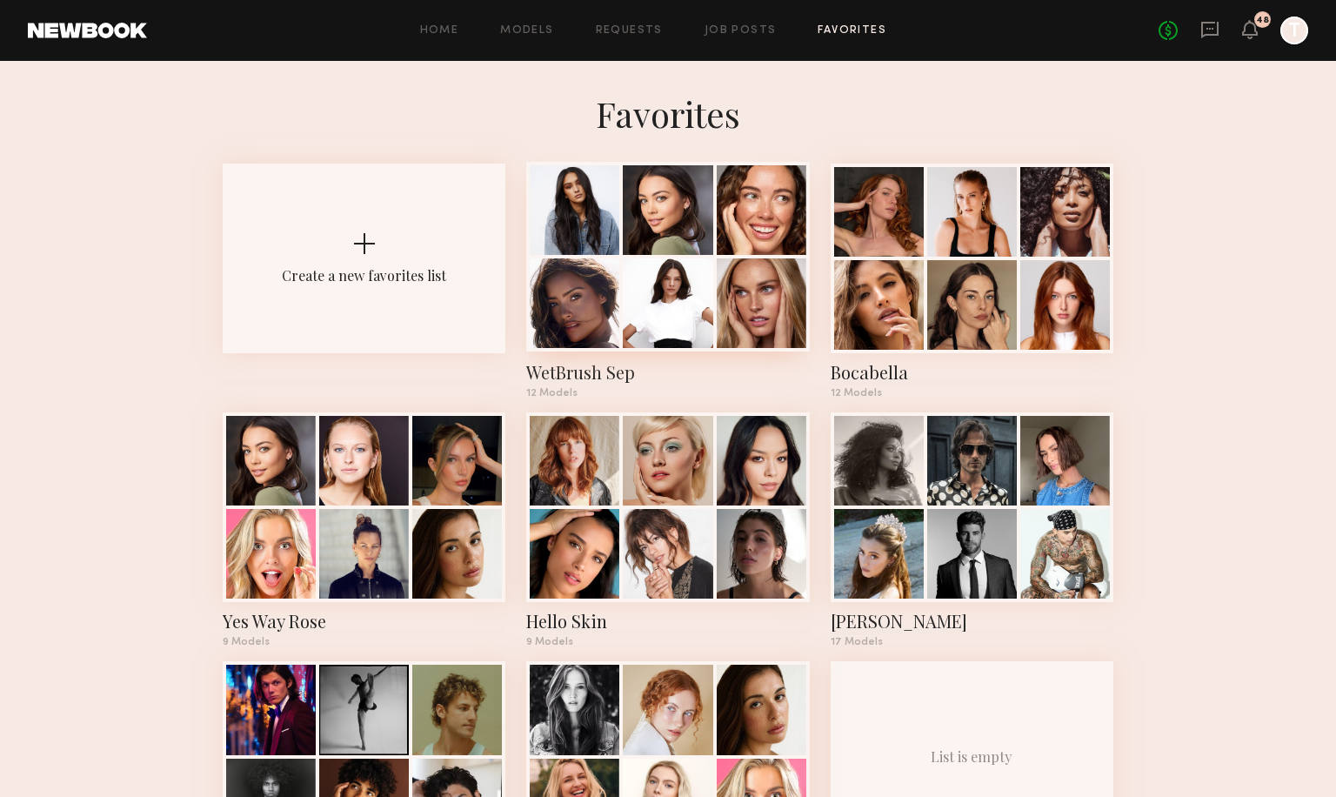
click at [651, 295] on div at bounding box center [668, 303] width 90 height 90
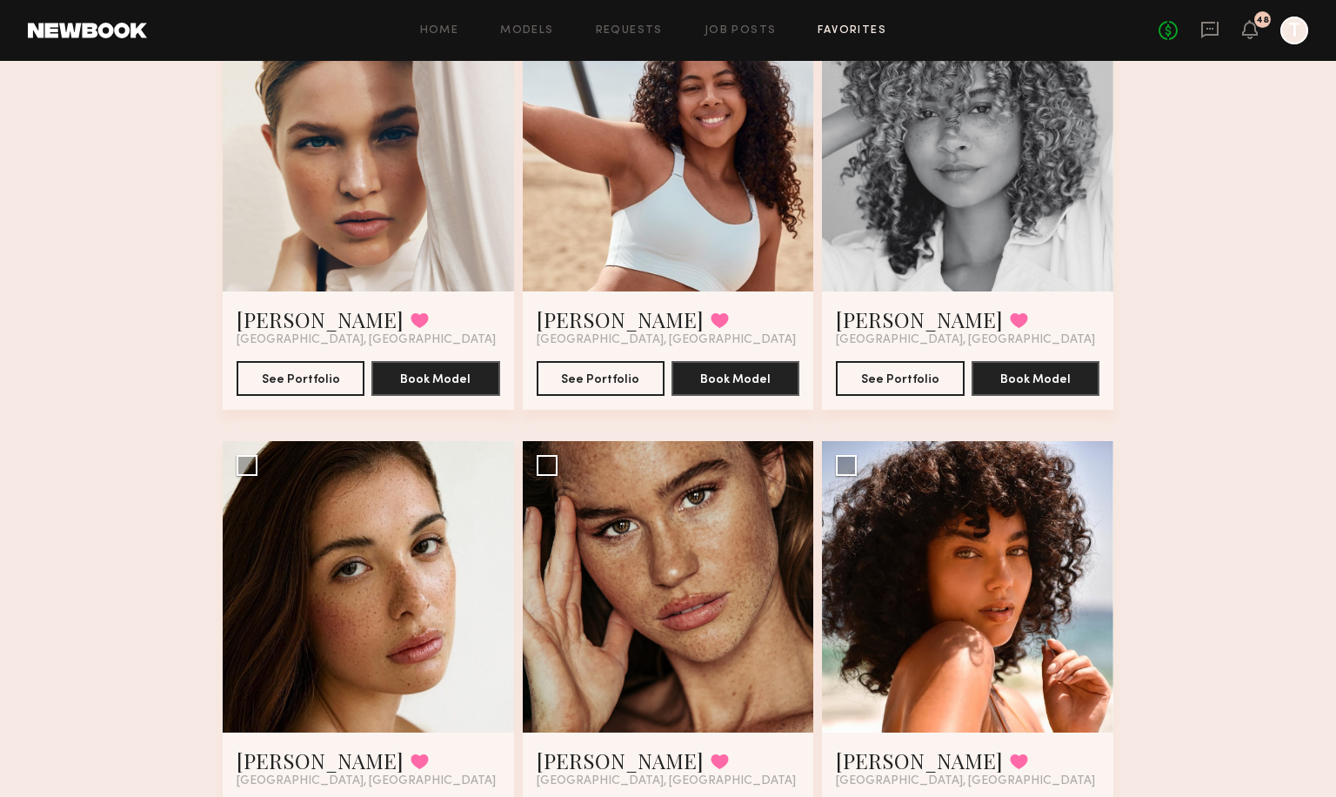
scroll to position [1195, 0]
